Goal: Information Seeking & Learning: Learn about a topic

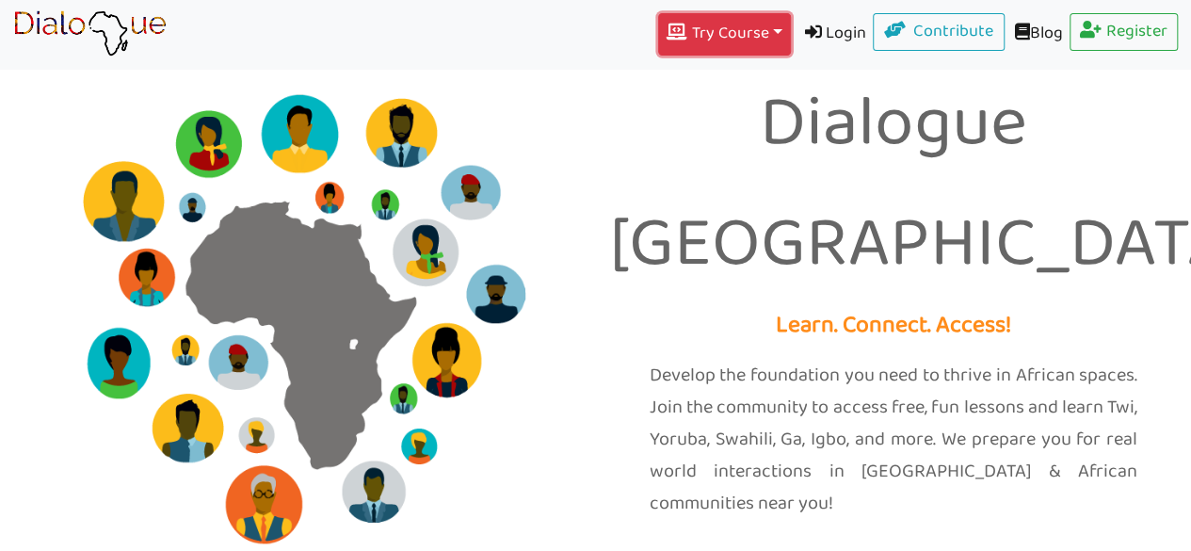
click at [723, 25] on button "Try Course Toggle Dropdown" at bounding box center [724, 34] width 132 height 42
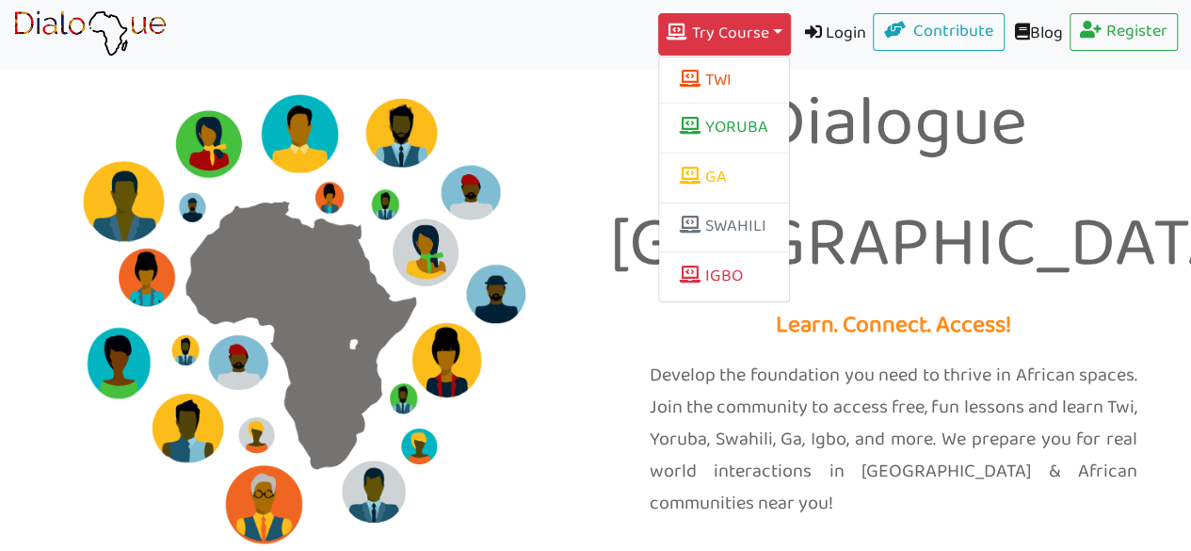
click at [855, 360] on p "Develop the foundation you need to thrive in African spaces. Join the community…" at bounding box center [894, 440] width 489 height 160
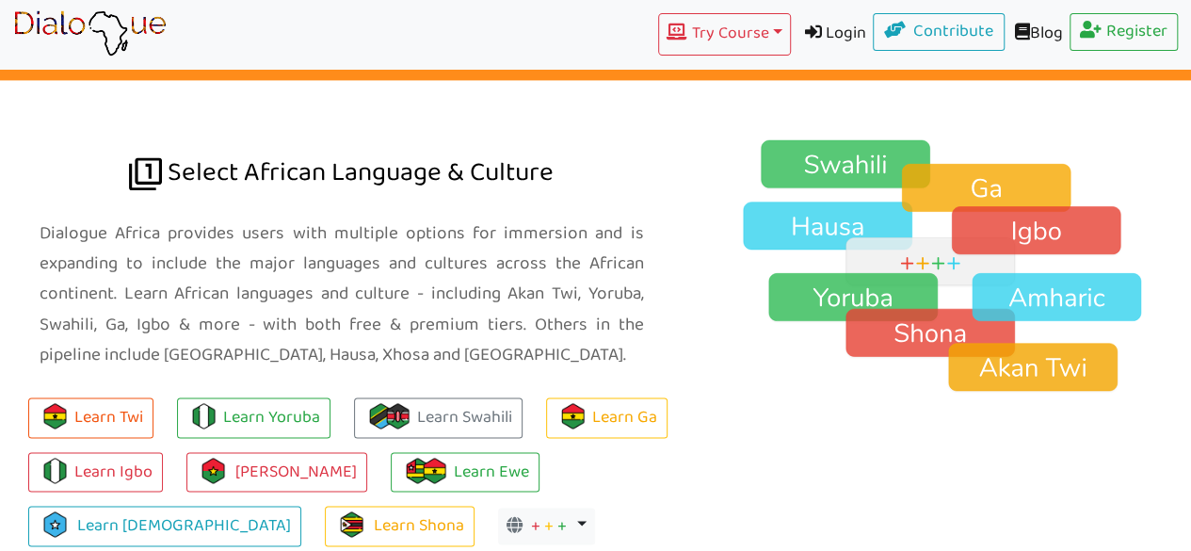
scroll to position [1280, 0]
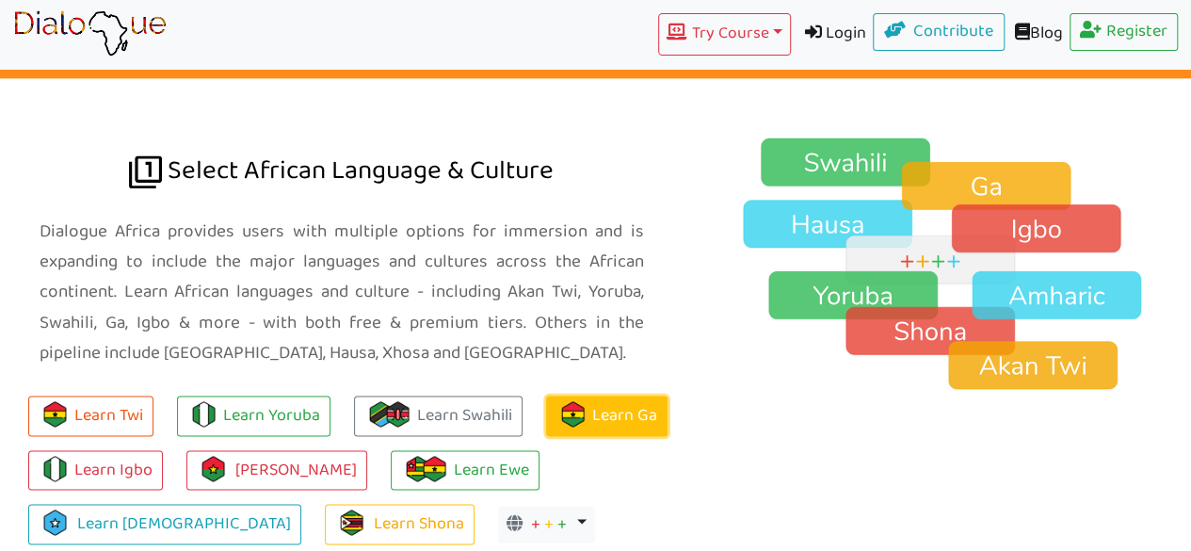
click at [614, 395] on link "Learn Ga" at bounding box center [606, 415] width 121 height 40
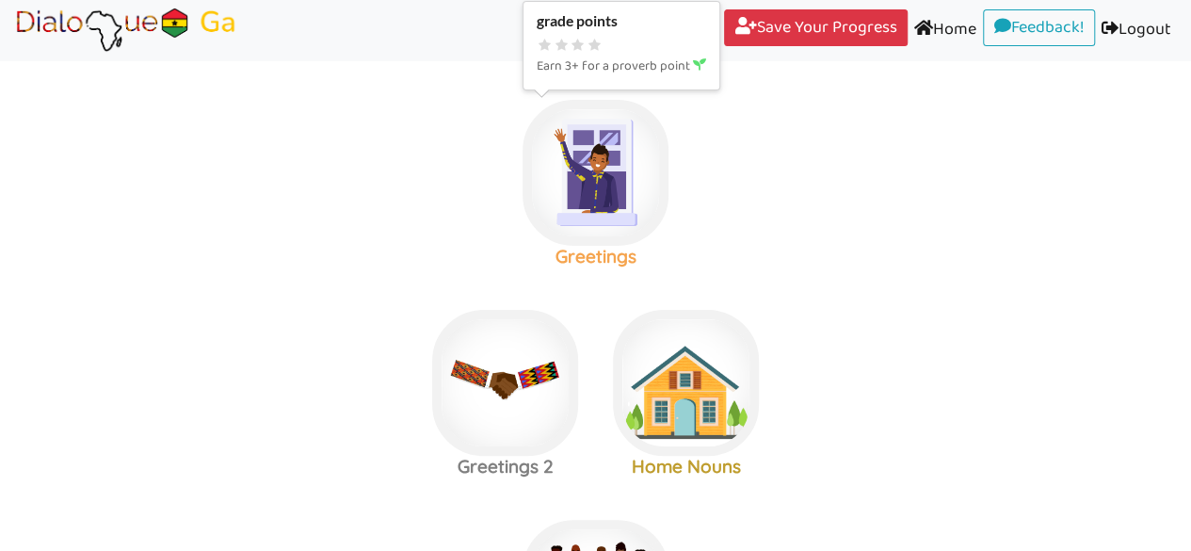
click at [584, 161] on img at bounding box center [595, 173] width 146 height 146
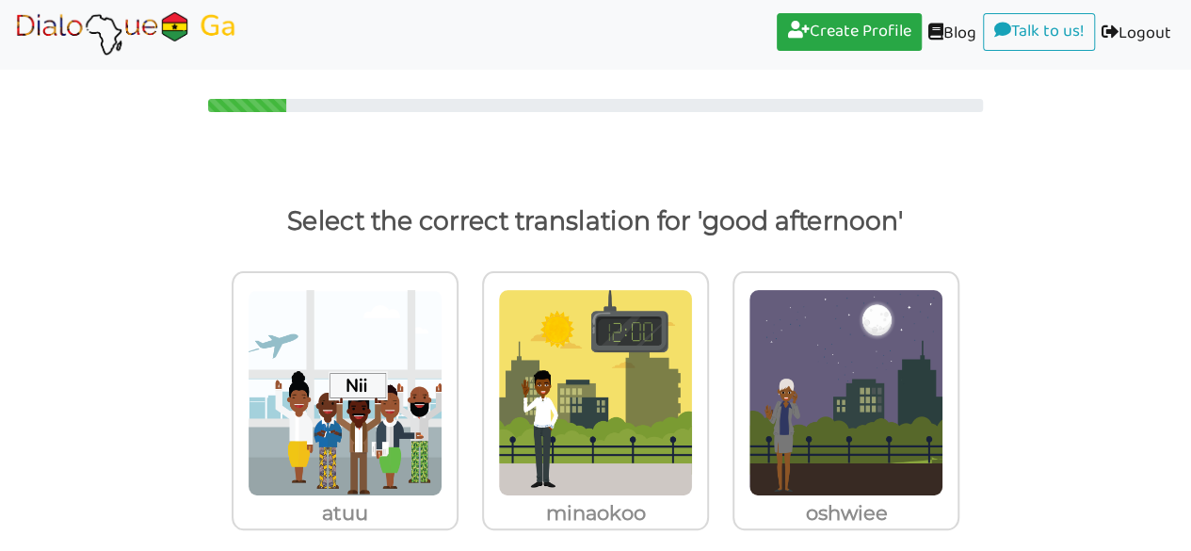
scroll to position [27, 0]
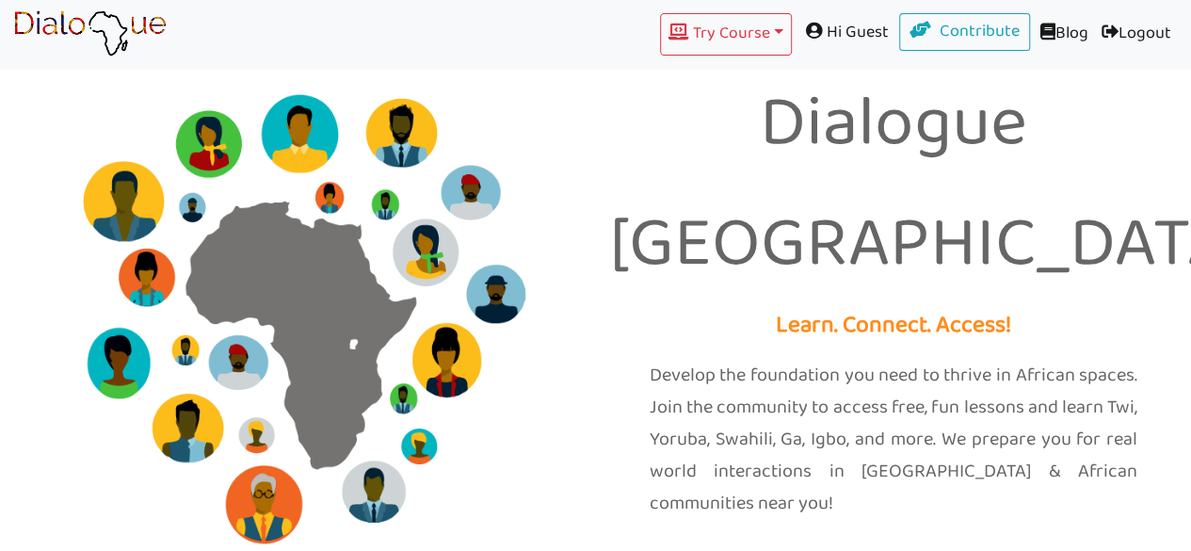
scroll to position [1296, 0]
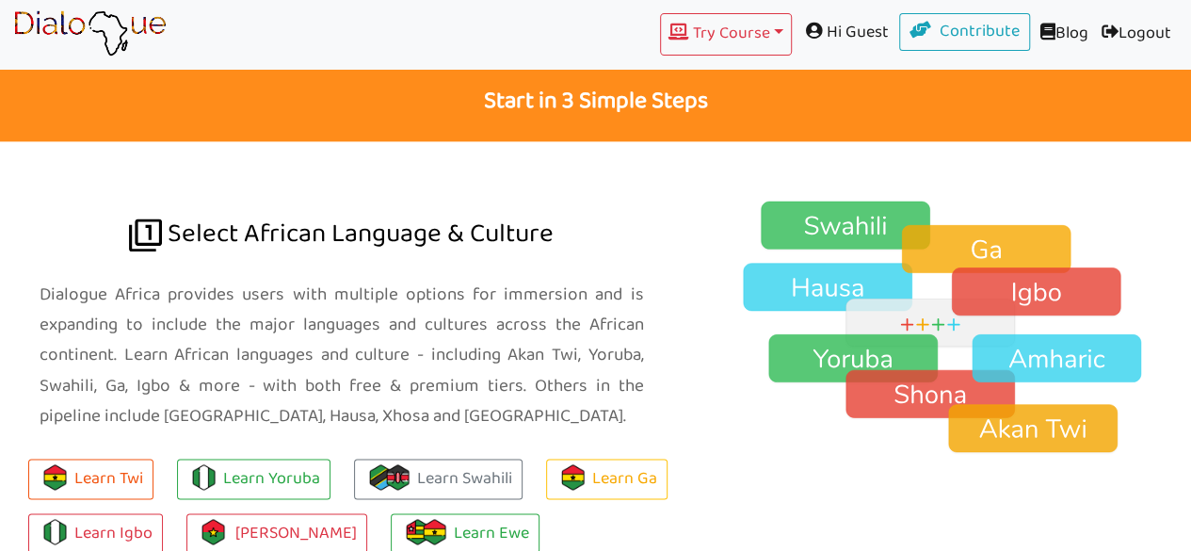
scroll to position [1318, 0]
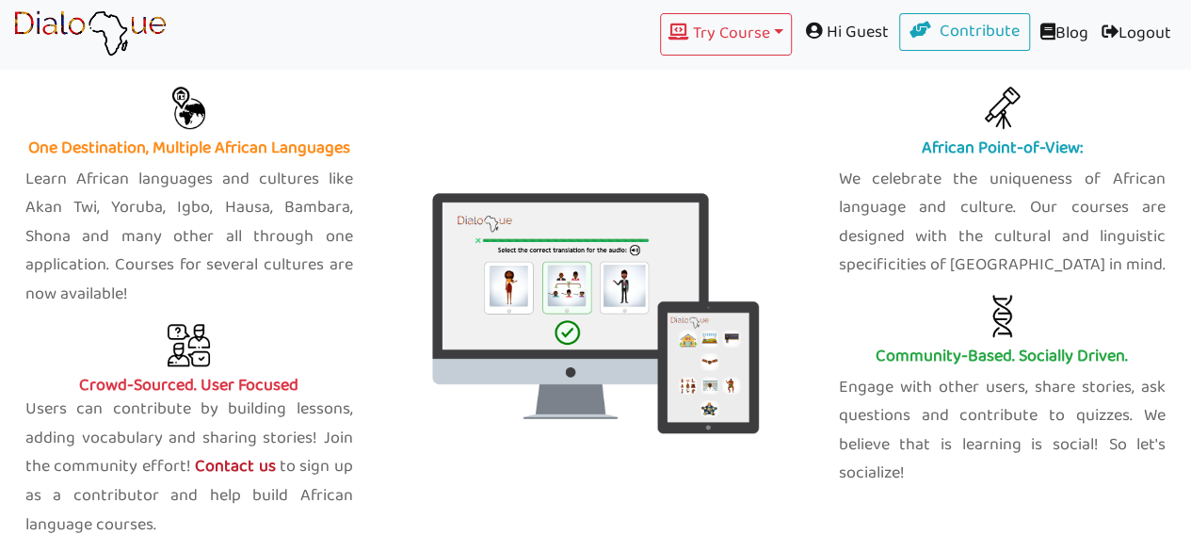
scroll to position [654, 0]
